Goal: Contribute content: Contribute content

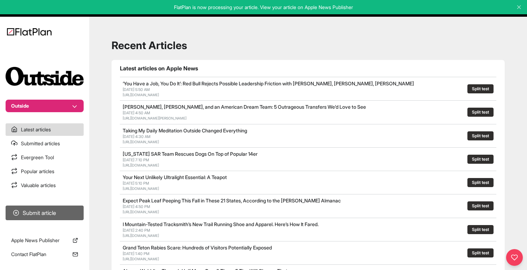
click at [29, 213] on button "Submit article" at bounding box center [45, 213] width 78 height 15
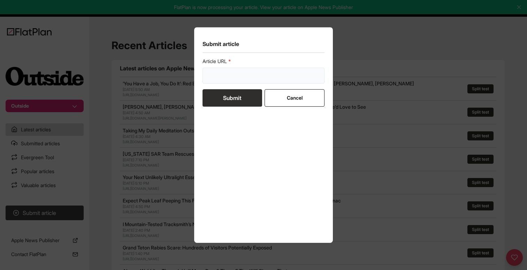
click at [218, 80] on input "url" at bounding box center [263, 76] width 122 height 16
paste input "[URL][DOMAIN_NAME]"
type input "[URL][DOMAIN_NAME]"
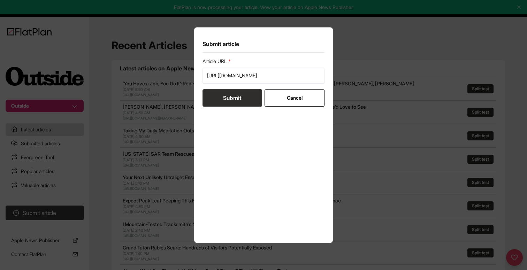
click at [222, 100] on button "Submit" at bounding box center [232, 97] width 60 height 17
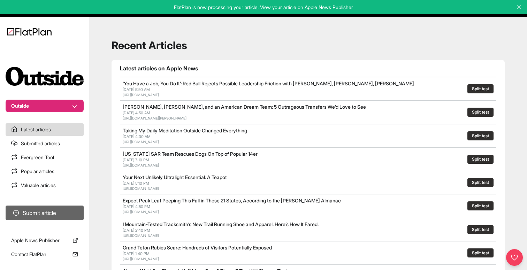
click at [62, 218] on button "Submit article" at bounding box center [45, 213] width 78 height 15
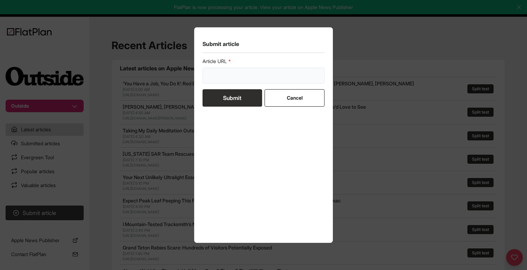
click at [278, 69] on input "url" at bounding box center [263, 76] width 122 height 16
paste input "https://www.outsideonline.com/outdoor-adventure/snow-sports/famous-iditarod-sle…"
type input "https://www.outsideonline.com/outdoor-adventure/snow-sports/famous-iditarod-sle…"
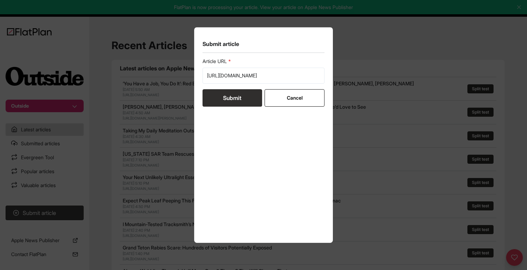
click at [227, 97] on button "Submit" at bounding box center [232, 97] width 60 height 17
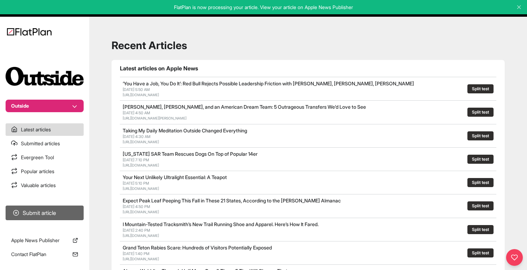
click at [54, 216] on button "Submit article" at bounding box center [45, 213] width 78 height 15
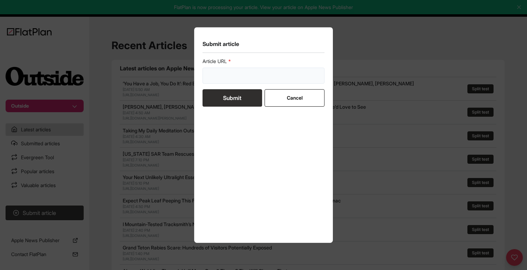
click at [229, 71] on input "url" at bounding box center [263, 76] width 122 height 16
paste input "https://www.outsideonline.com/adventure-travel/essays/pony-express-trail-will-g…"
type input "https://www.outsideonline.com/adventure-travel/essays/pony-express-trail-will-g…"
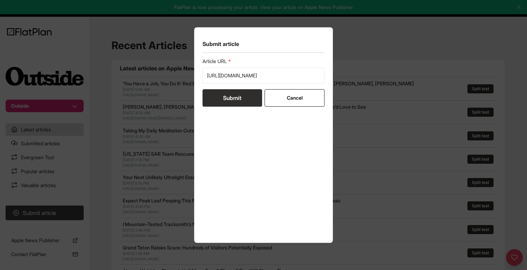
click at [225, 94] on button "Submit" at bounding box center [232, 97] width 60 height 17
